Goal: Task Accomplishment & Management: Manage account settings

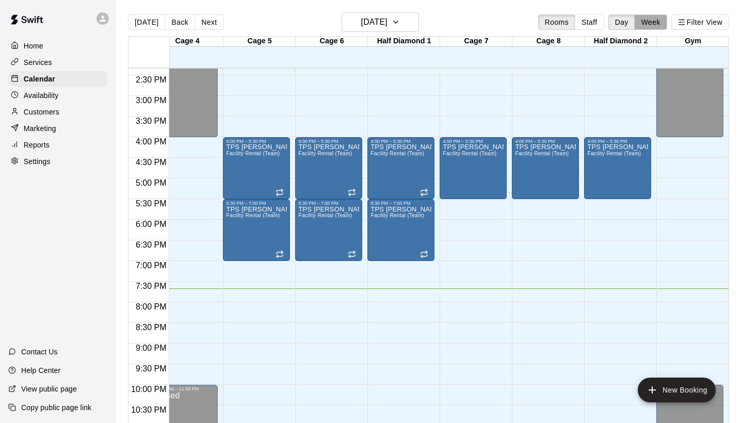
click at [656, 24] on button "Week" at bounding box center [651, 21] width 33 height 15
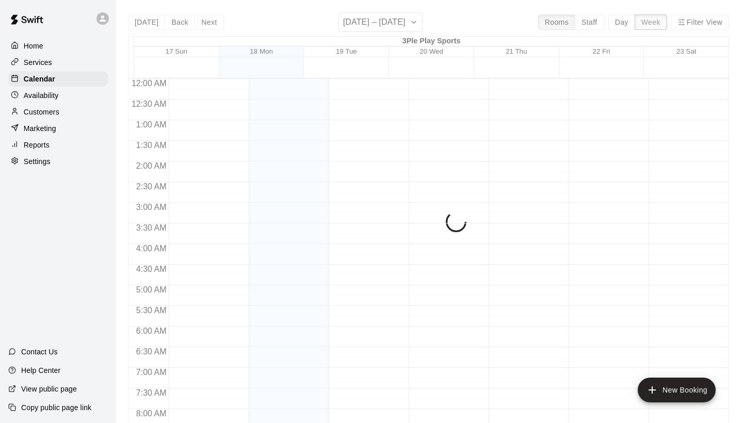
scroll to position [635, 0]
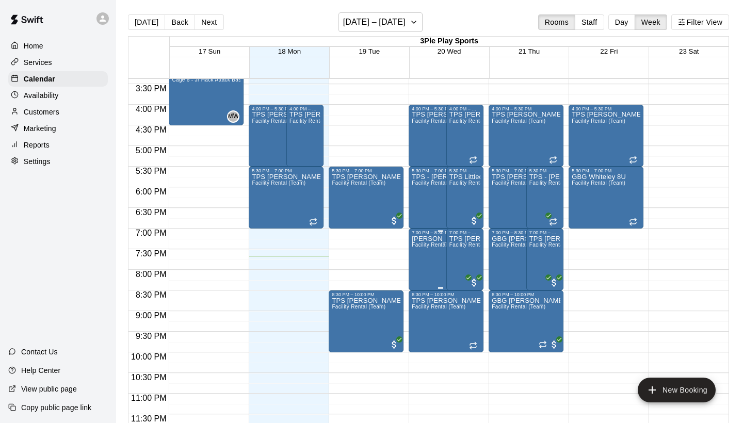
click at [423, 247] on icon "edit" at bounding box center [422, 246] width 9 height 9
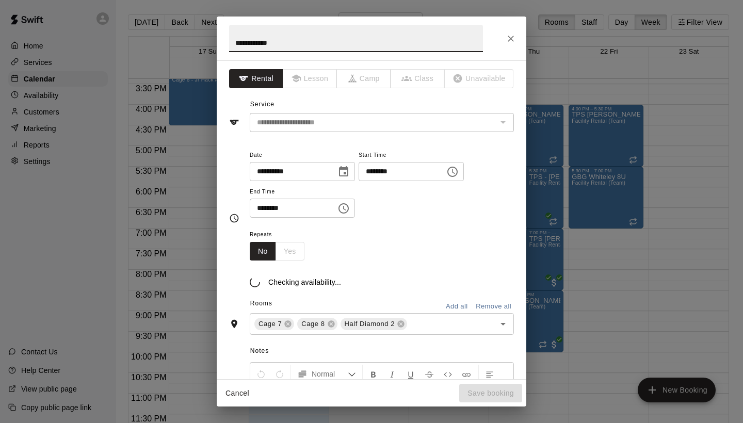
type input "**********"
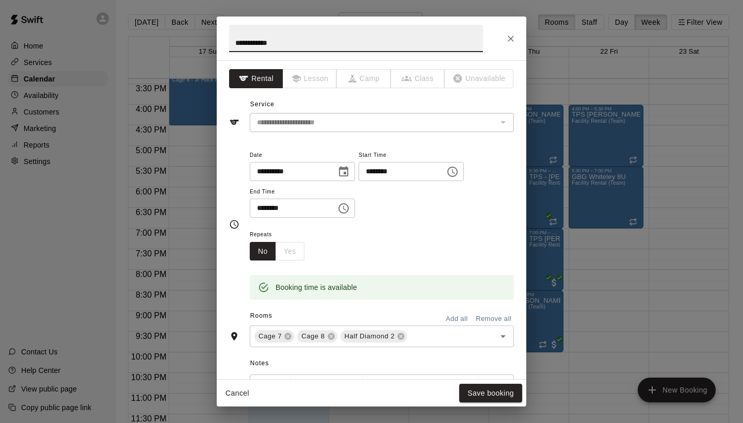
click at [253, 43] on input "**********" at bounding box center [356, 38] width 254 height 27
type input "**********"
click at [489, 396] on button "Save booking" at bounding box center [490, 393] width 63 height 19
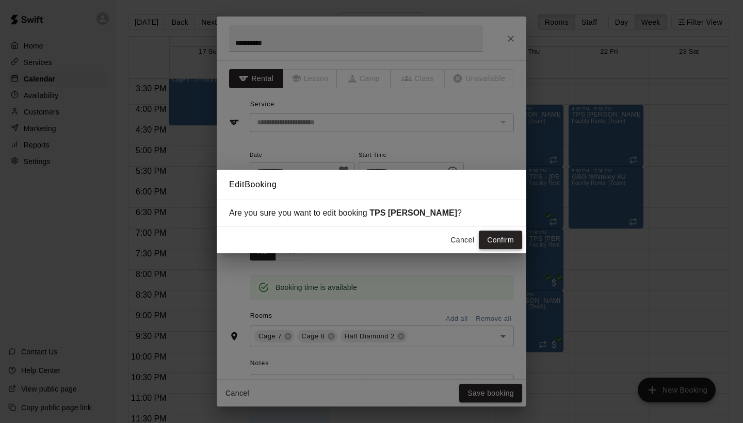
click at [495, 242] on button "Confirm" at bounding box center [500, 240] width 43 height 19
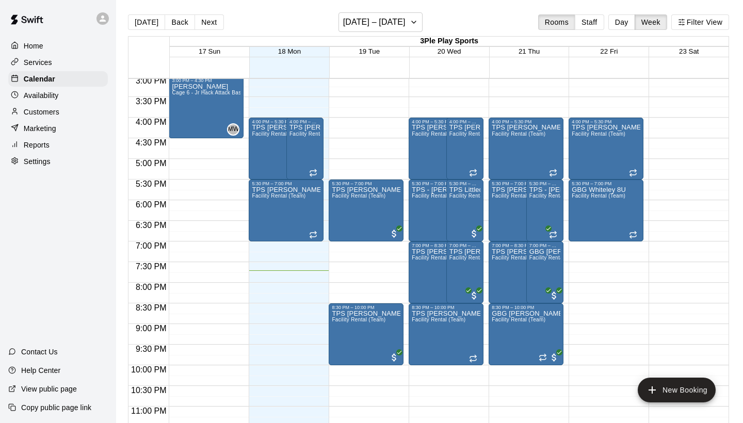
scroll to position [622, 0]
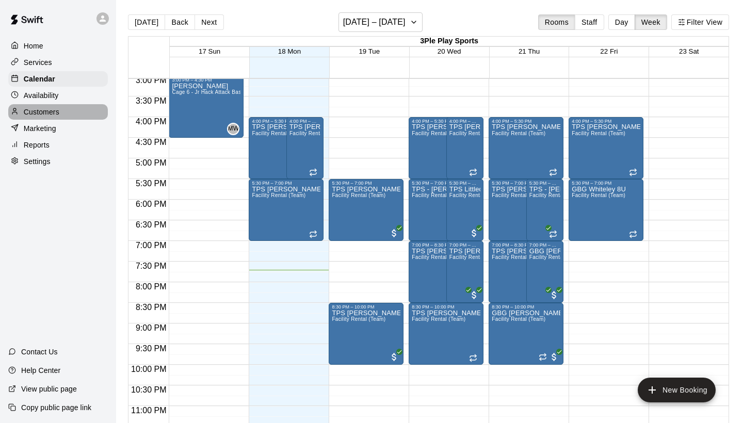
click at [42, 111] on p "Customers" at bounding box center [42, 112] width 36 height 10
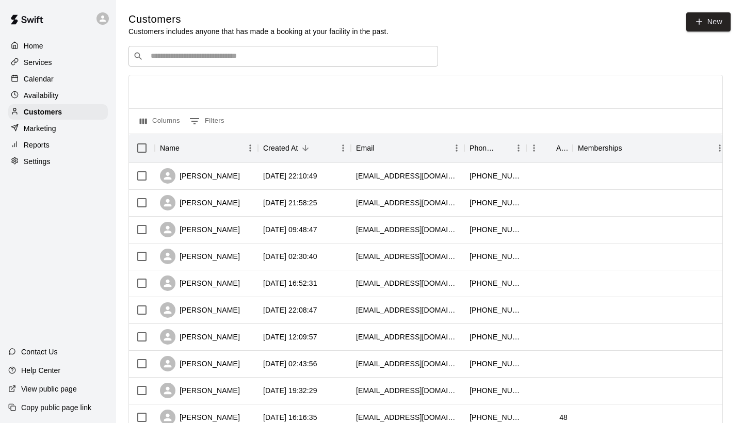
click at [176, 57] on input "Search customers by name or email" at bounding box center [291, 56] width 286 height 10
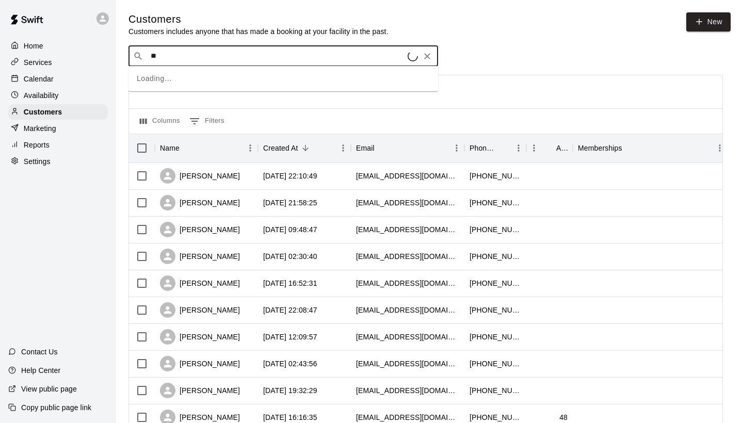
type input "*"
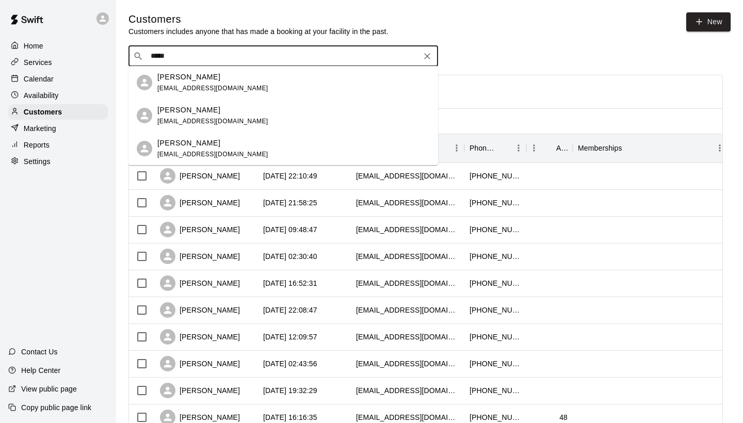
type input "****"
click at [206, 86] on span "[EMAIL_ADDRESS][DOMAIN_NAME]" at bounding box center [212, 88] width 111 height 7
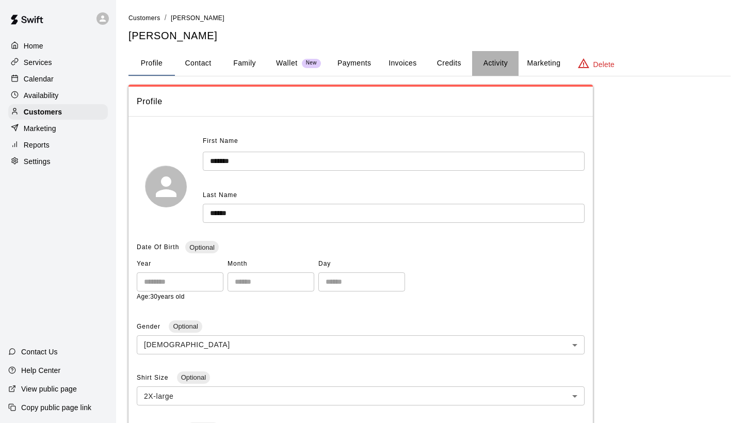
click at [492, 62] on button "Activity" at bounding box center [495, 63] width 46 height 25
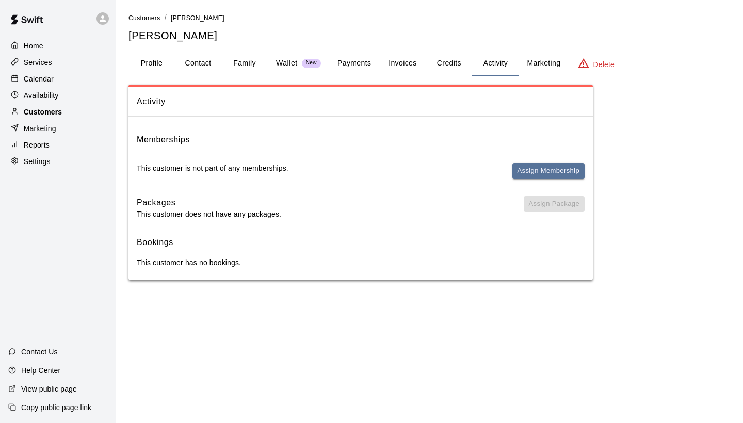
click at [41, 111] on p "Customers" at bounding box center [43, 112] width 38 height 10
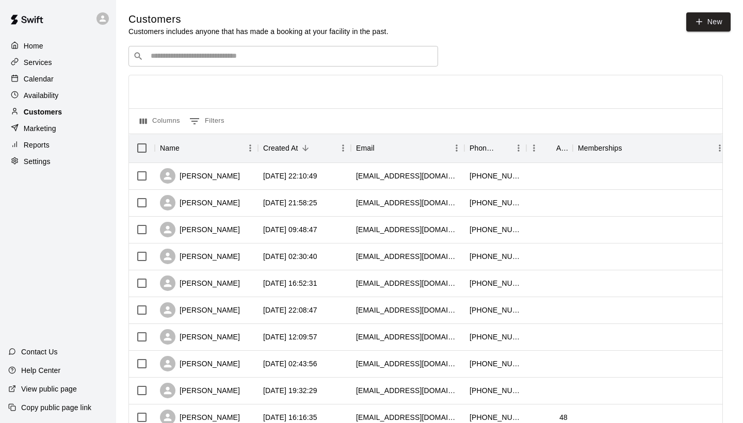
click at [55, 112] on p "Customers" at bounding box center [43, 112] width 38 height 10
click at [214, 117] on button "0 Filters" at bounding box center [207, 121] width 40 height 17
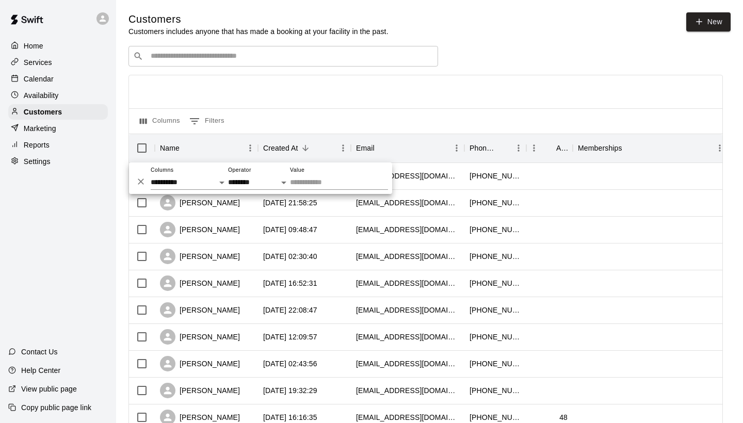
click at [269, 117] on div "Columns 0 Filters" at bounding box center [426, 120] width 594 height 25
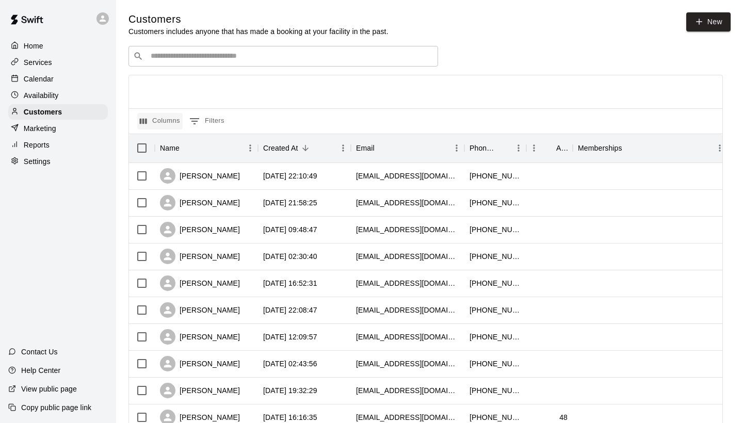
click at [170, 121] on button "Columns" at bounding box center [159, 121] width 45 height 17
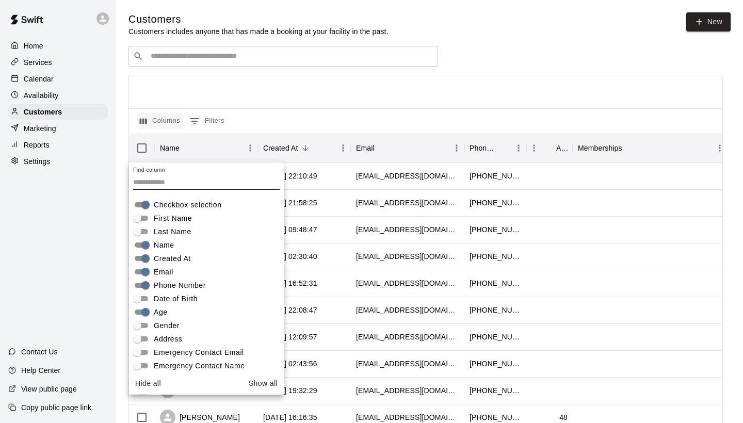
click at [170, 121] on button "Columns" at bounding box center [159, 121] width 45 height 17
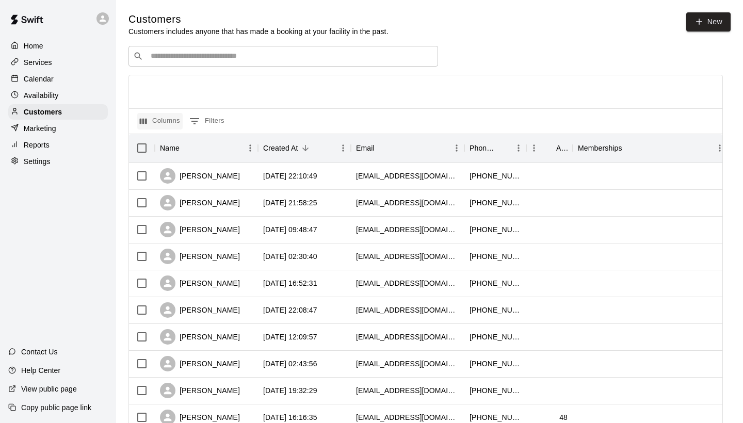
click at [161, 123] on button "Columns" at bounding box center [159, 121] width 45 height 17
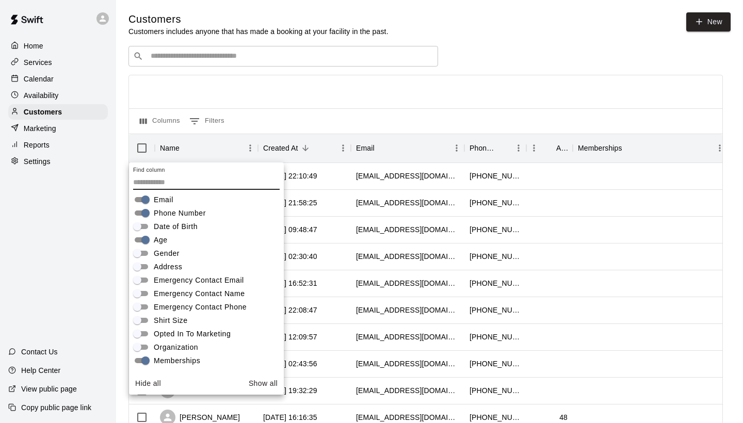
scroll to position [72, 0]
click at [467, 78] on div at bounding box center [426, 91] width 594 height 33
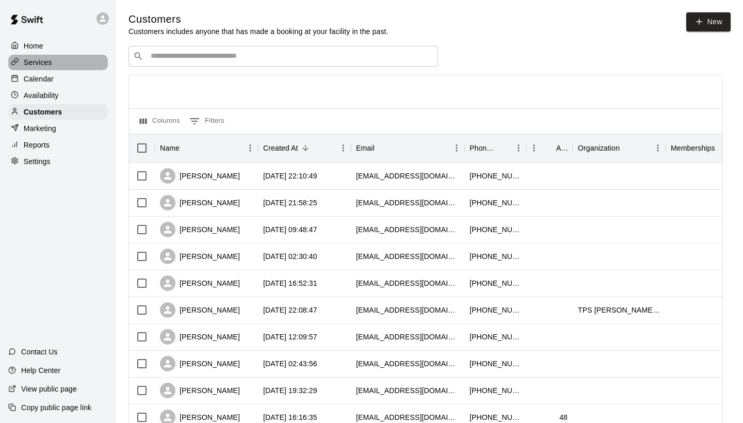
click at [50, 62] on p "Services" at bounding box center [38, 62] width 28 height 10
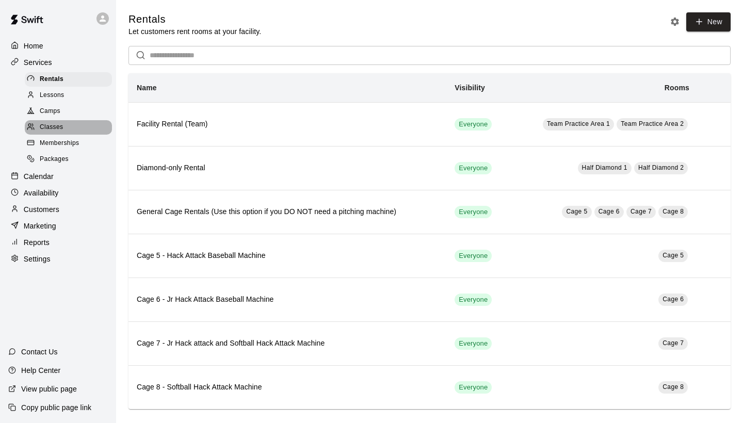
click at [74, 129] on div "Classes" at bounding box center [68, 127] width 87 height 14
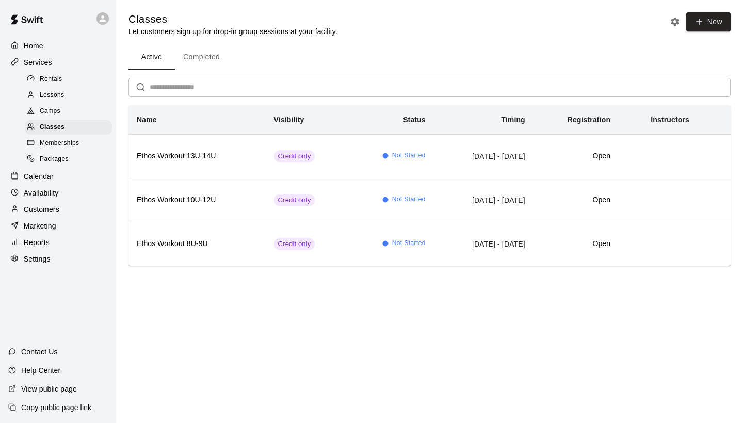
click at [65, 143] on span "Memberships" at bounding box center [59, 143] width 39 height 10
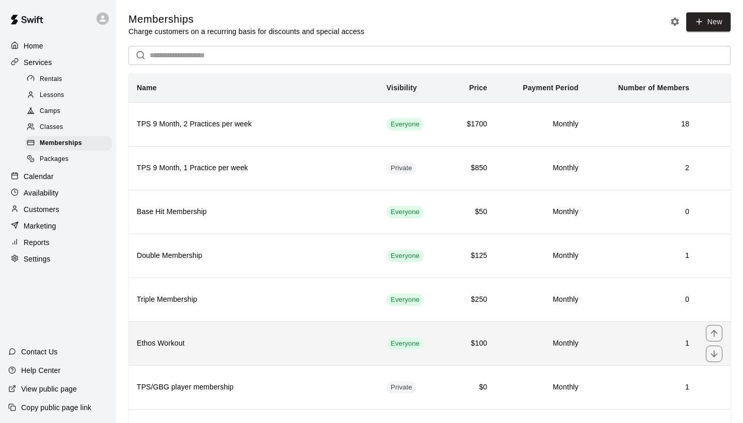
click at [231, 346] on h6 "Ethos Workout" at bounding box center [253, 343] width 233 height 11
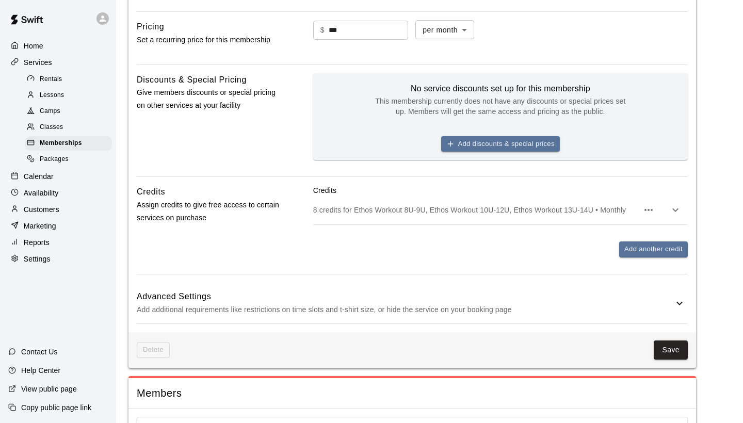
scroll to position [354, 0]
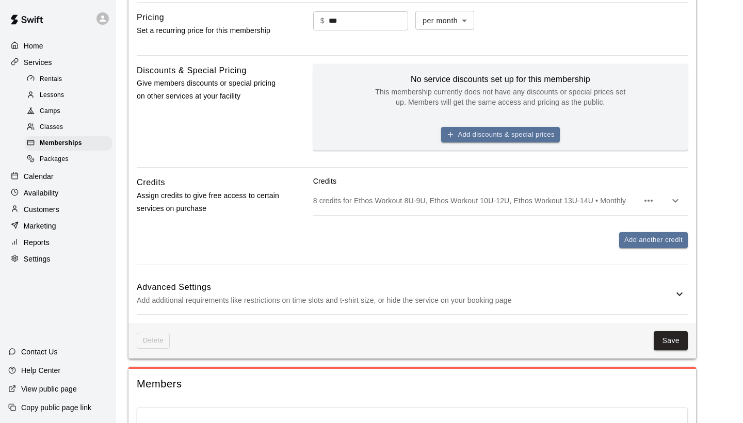
click at [679, 295] on icon at bounding box center [680, 294] width 12 height 12
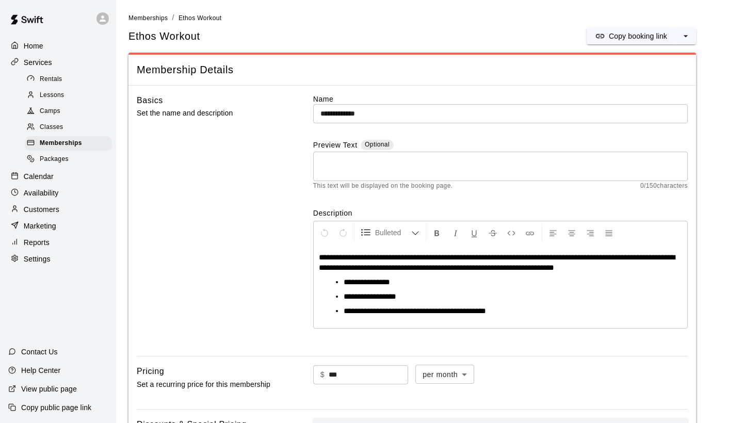
scroll to position [0, 0]
click at [60, 126] on span "Classes" at bounding box center [51, 127] width 23 height 10
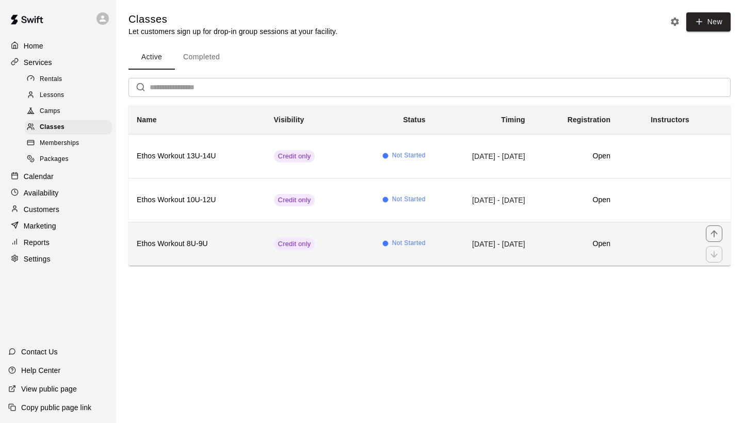
click at [227, 251] on th "Ethos Workout 8U-9U" at bounding box center [197, 244] width 137 height 44
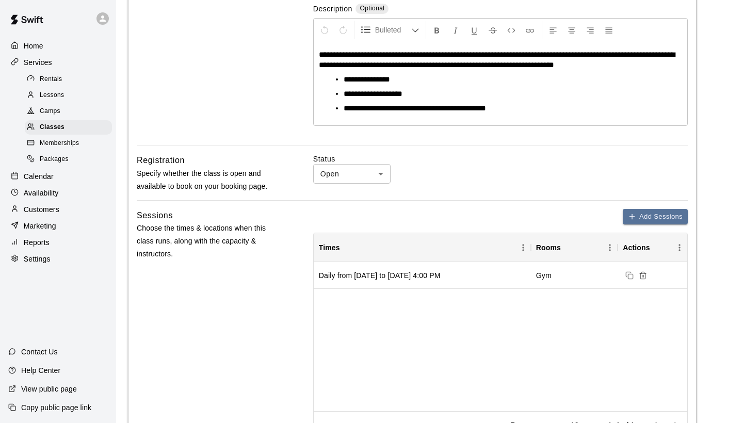
scroll to position [205, 0]
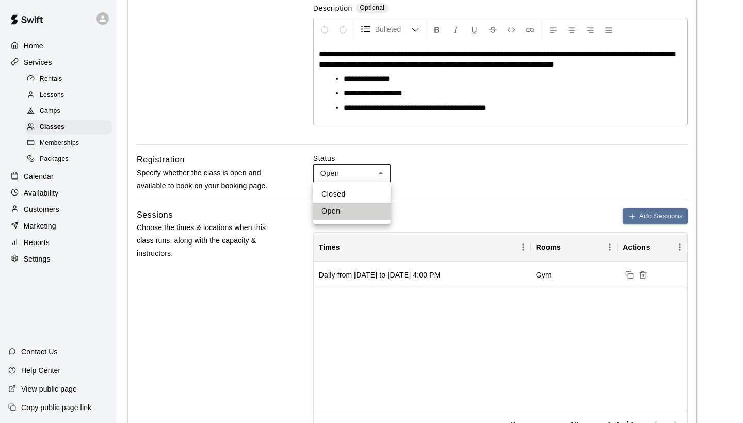
click at [382, 174] on body "**********" at bounding box center [371, 322] width 743 height 1055
click at [382, 174] on div at bounding box center [371, 211] width 743 height 423
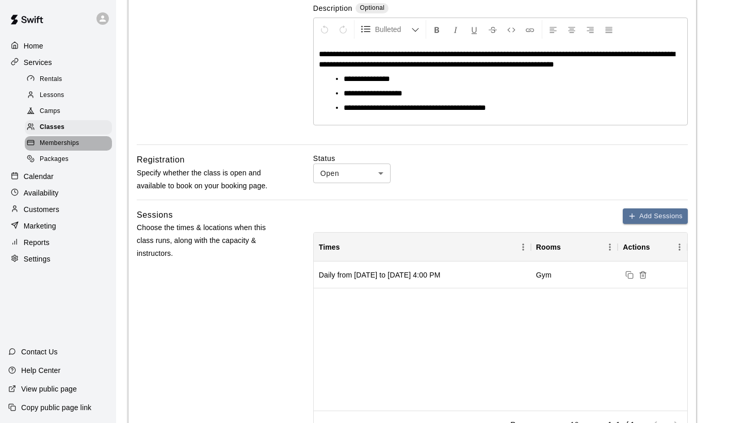
click at [83, 143] on div "Memberships" at bounding box center [68, 143] width 87 height 14
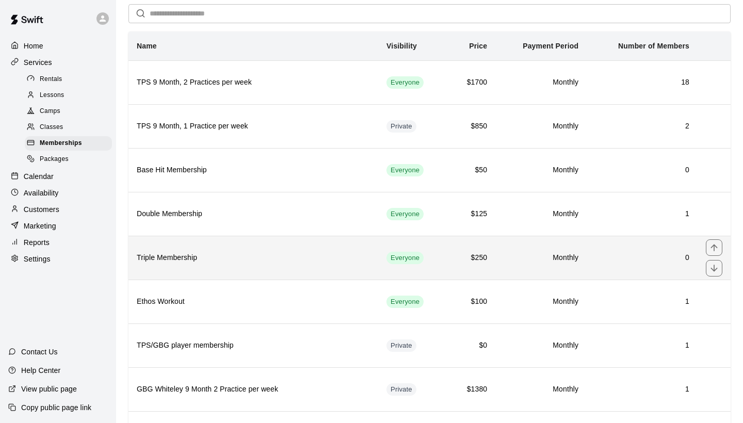
scroll to position [59, 0]
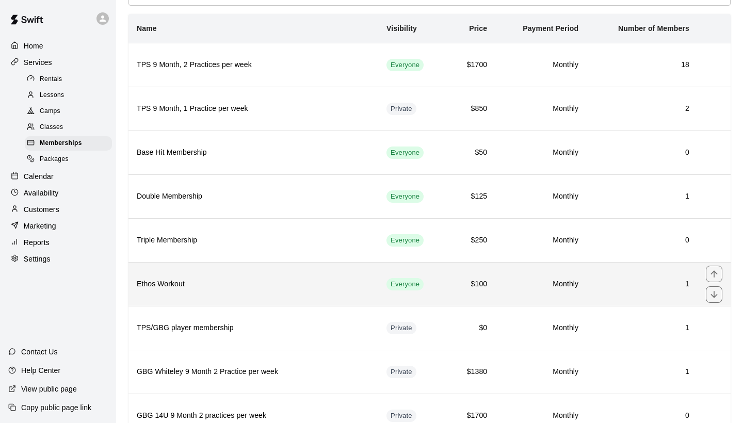
click at [263, 284] on h6 "Ethos Workout" at bounding box center [253, 284] width 233 height 11
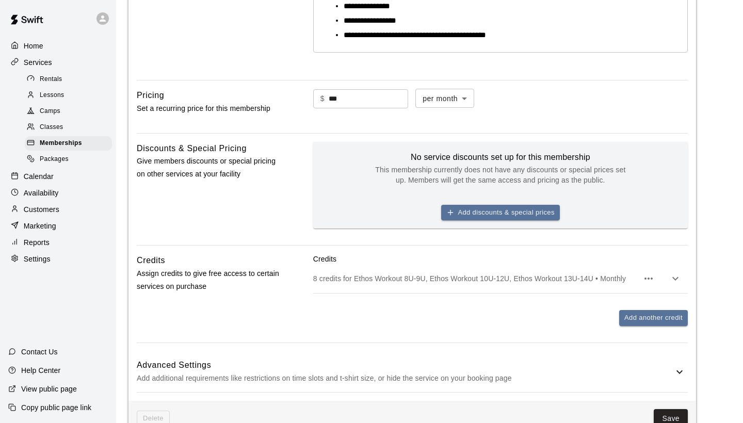
scroll to position [281, 0]
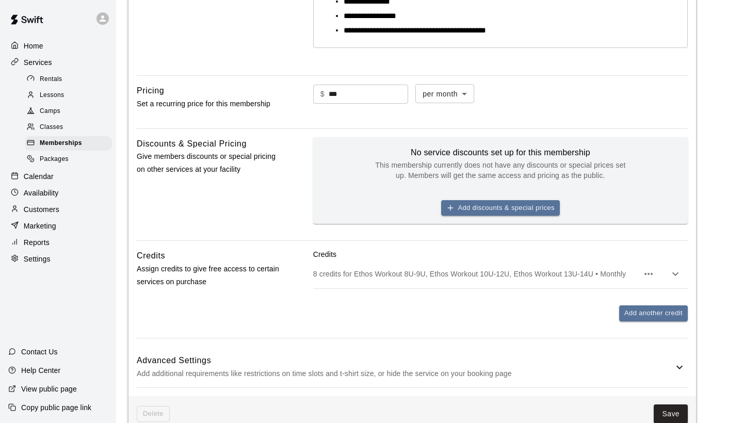
click at [674, 275] on icon "button" at bounding box center [675, 274] width 12 height 12
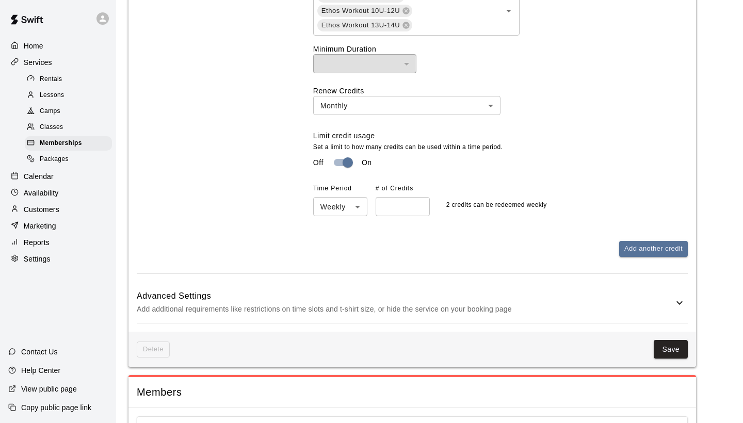
scroll to position [647, 0]
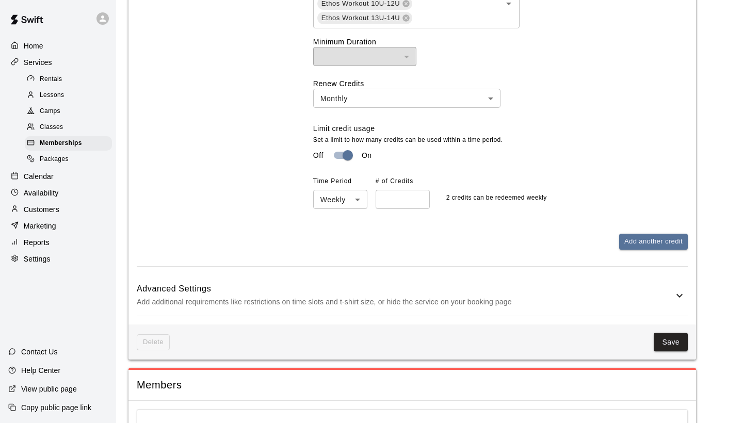
click at [681, 294] on icon at bounding box center [680, 296] width 6 height 4
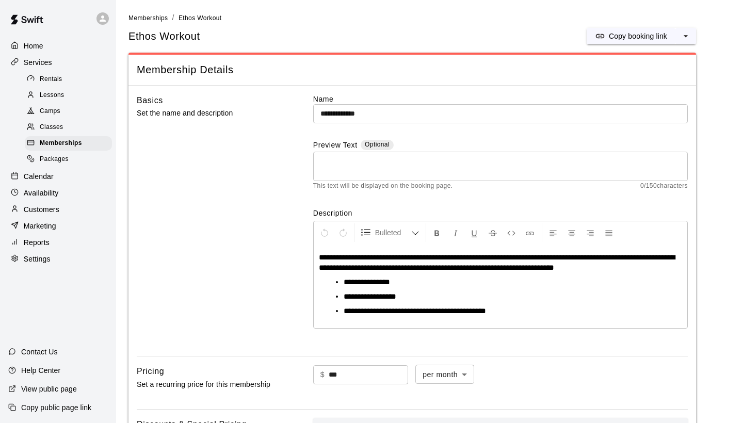
scroll to position [0, 0]
click at [33, 175] on p "Calendar" at bounding box center [39, 176] width 30 height 10
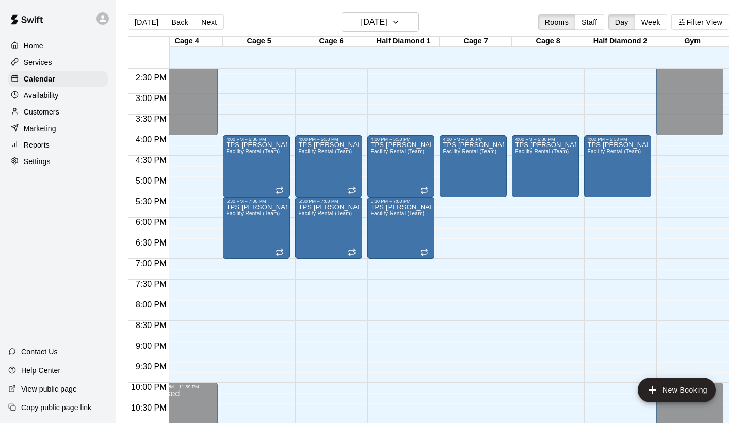
scroll to position [0, 235]
click at [46, 65] on p "Services" at bounding box center [38, 62] width 28 height 10
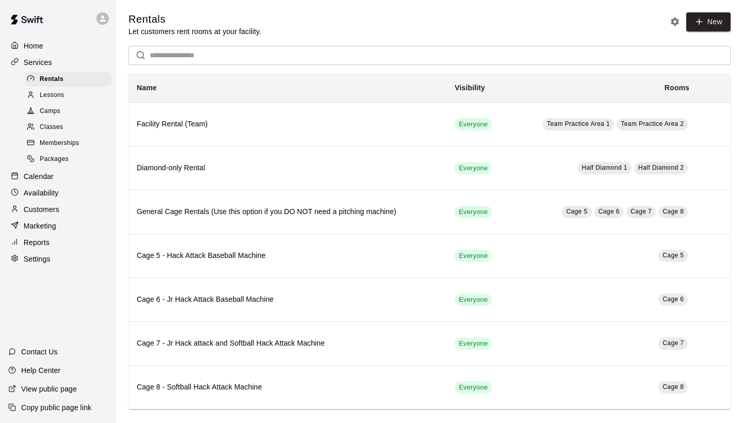
click at [68, 139] on span "Memberships" at bounding box center [59, 143] width 39 height 10
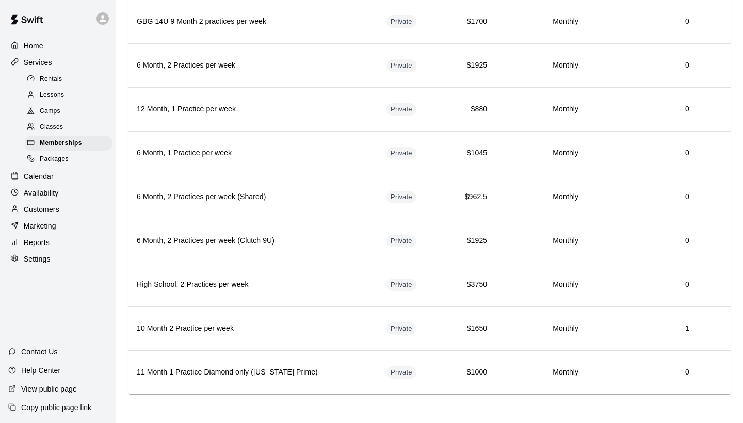
scroll to position [453, 0]
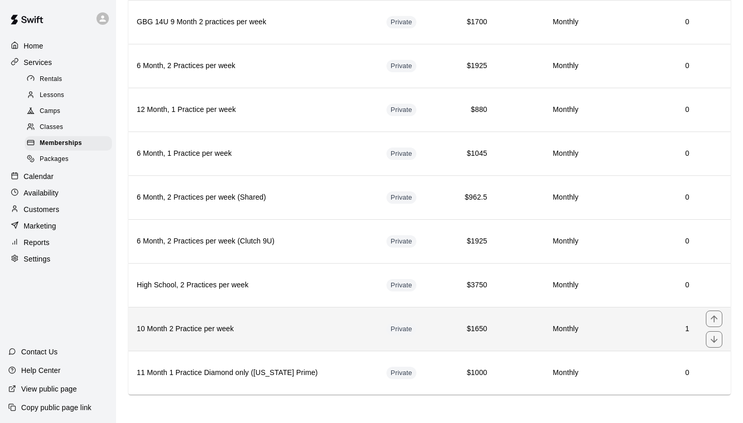
click at [270, 325] on h6 "10 Month 2 Practice per week" at bounding box center [253, 329] width 233 height 11
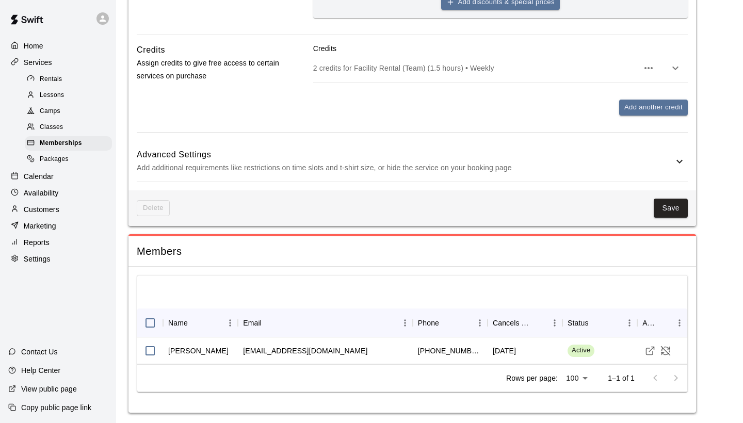
scroll to position [480, 0]
click at [59, 170] on div "Calendar" at bounding box center [58, 176] width 100 height 15
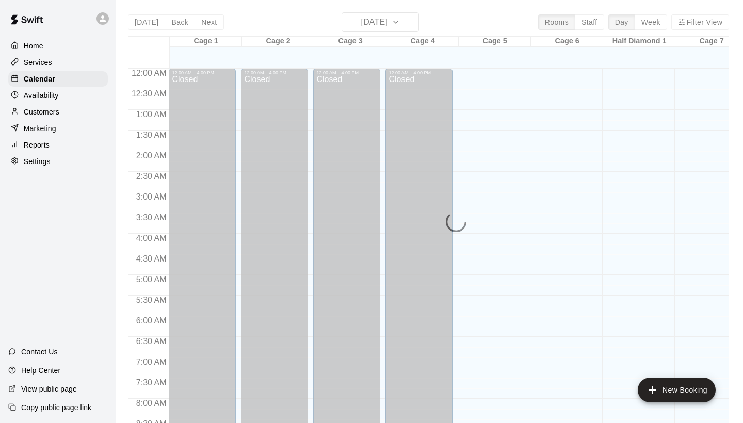
scroll to position [594, 0]
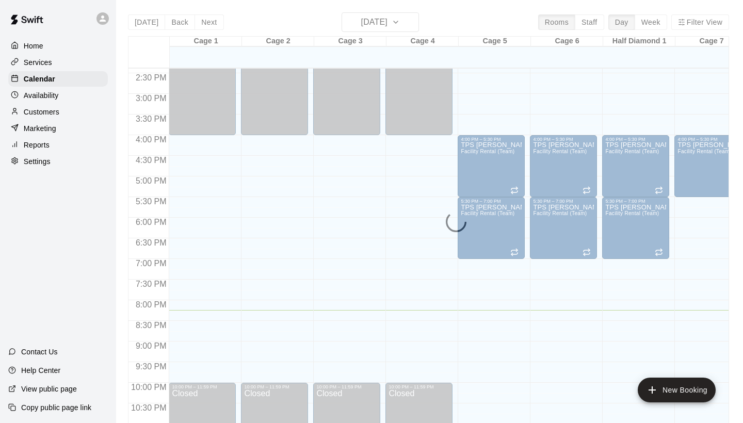
click at [651, 23] on div "[DATE] Back [DATE][DATE] Rooms Staff Day Week Filter View Cage 1 18 Mon Cage 2 …" at bounding box center [428, 223] width 601 height 423
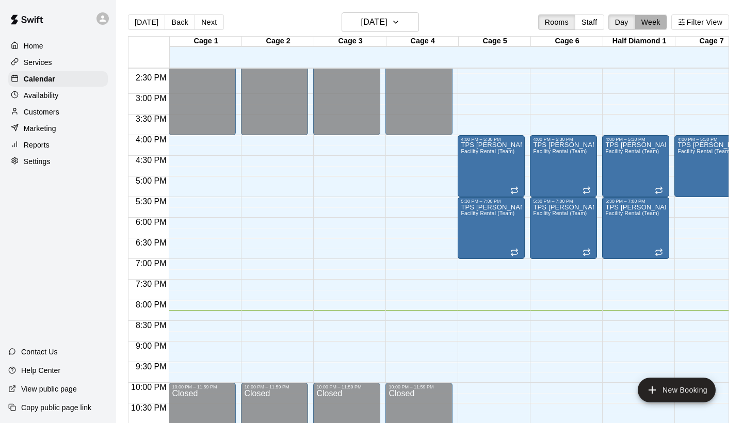
click at [651, 23] on button "Week" at bounding box center [651, 21] width 33 height 15
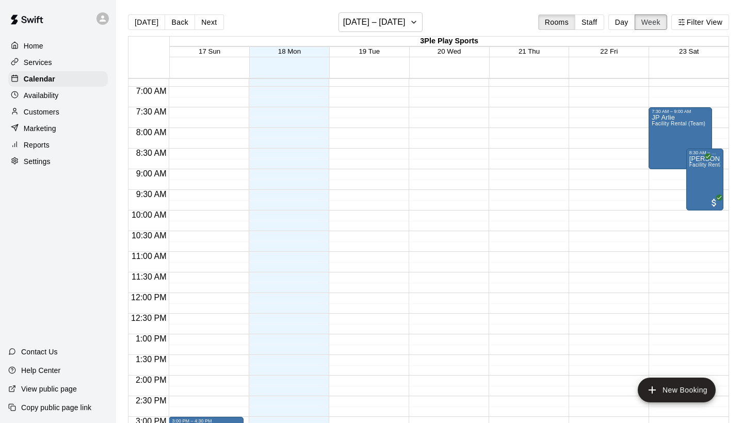
scroll to position [281, 0]
